Goal: Information Seeking & Learning: Learn about a topic

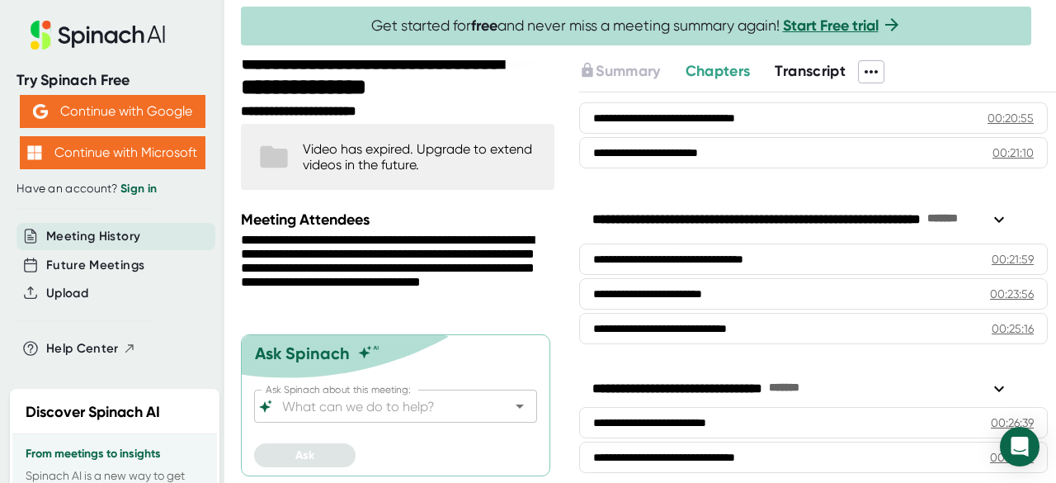
click at [261, 153] on icon at bounding box center [273, 157] width 27 height 22
click at [271, 157] on icon at bounding box center [273, 157] width 27 height 22
click at [350, 149] on div "Video has expired. Upgrade to extend videos in the future." at bounding box center [420, 156] width 235 height 31
click at [351, 149] on div "Video has expired. Upgrade to extend videos in the future." at bounding box center [420, 156] width 235 height 31
